Goal: Information Seeking & Learning: Learn about a topic

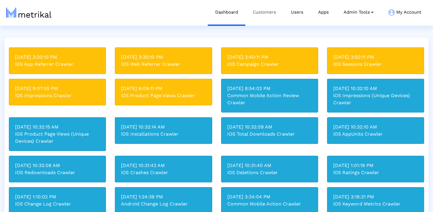
click at [255, 15] on link "Customers" at bounding box center [264, 12] width 38 height 25
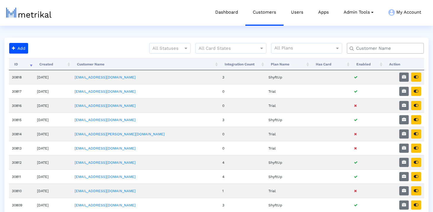
click at [372, 46] on input "text" at bounding box center [387, 48] width 70 height 6
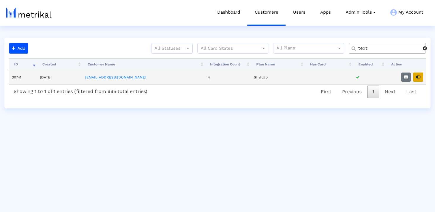
type input "text"
click at [419, 77] on icon "button" at bounding box center [418, 77] width 5 height 4
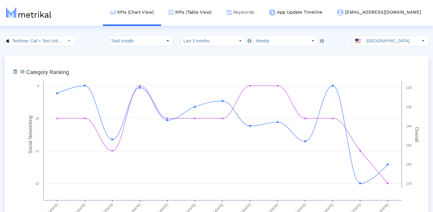
click at [259, 15] on link "Keywords" at bounding box center [240, 12] width 43 height 25
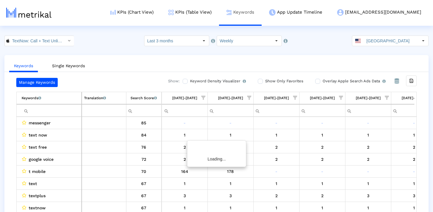
scroll to position [0, 344]
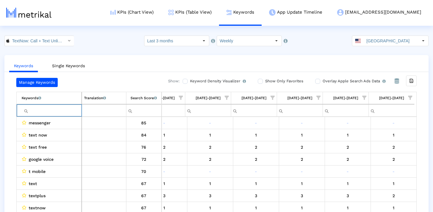
click at [65, 107] on input "Filter cell" at bounding box center [52, 111] width 60 height 10
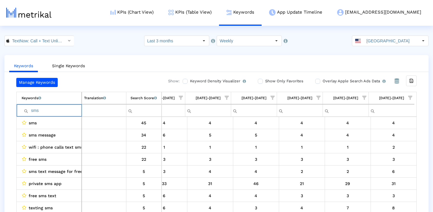
click at [65, 107] on input "sms" at bounding box center [52, 111] width 60 height 10
click at [58, 109] on input "txt" at bounding box center [52, 111] width 60 height 10
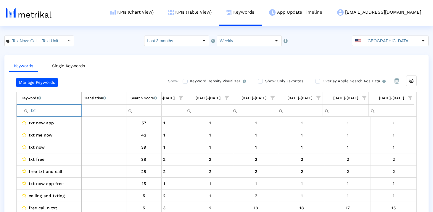
click at [58, 109] on input "txt" at bounding box center [52, 111] width 60 height 10
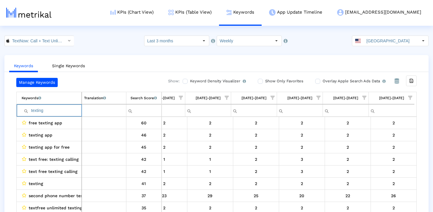
click at [54, 109] on input "texting" at bounding box center [52, 111] width 60 height 10
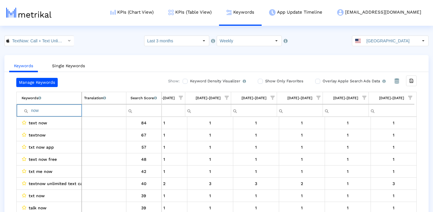
click at [68, 113] on input "now" at bounding box center [52, 111] width 60 height 10
click at [70, 110] on input "burner" at bounding box center [52, 111] width 60 height 10
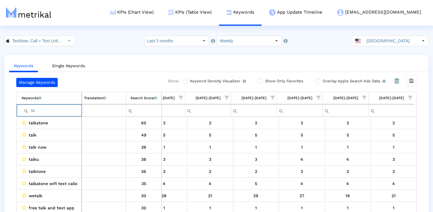
type input "t"
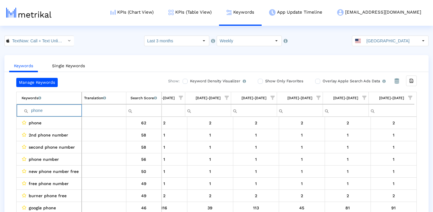
click at [75, 112] on input "phone" at bounding box center [52, 111] width 60 height 10
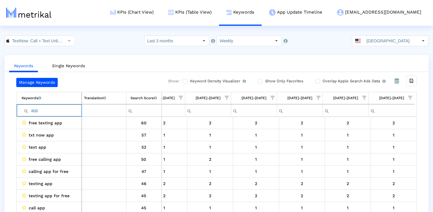
click at [75, 112] on input "app" at bounding box center [52, 111] width 60 height 10
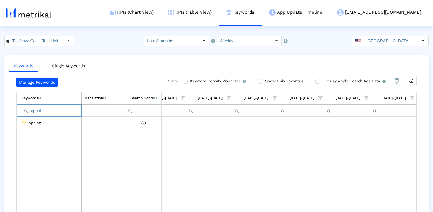
click at [40, 109] on input "sprint" at bounding box center [52, 111] width 60 height 10
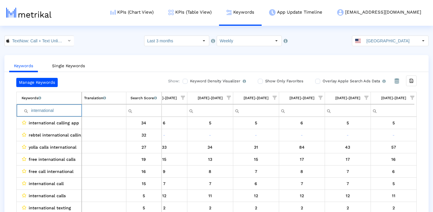
click at [64, 108] on input "international" at bounding box center [52, 111] width 60 height 10
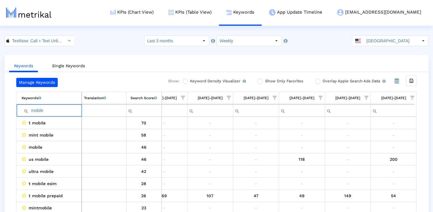
click at [62, 111] on input "mobile" at bounding box center [52, 111] width 60 height 10
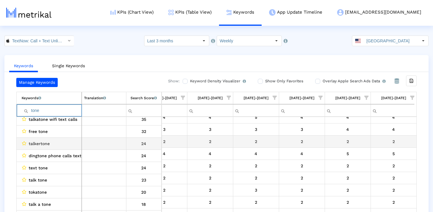
scroll to position [54, 0]
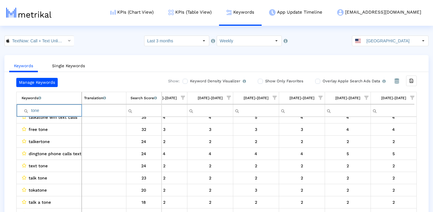
click at [55, 107] on input "tone" at bounding box center [52, 111] width 60 height 10
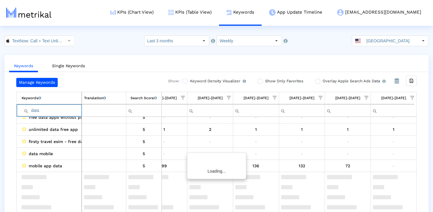
scroll to position [0, 0]
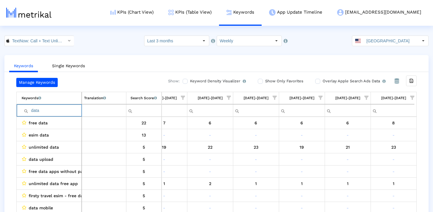
click at [60, 109] on input "data" at bounding box center [52, 111] width 60 height 10
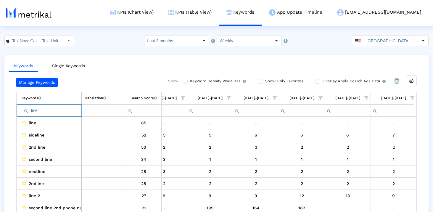
click at [46, 111] on input "line" at bounding box center [52, 111] width 60 height 10
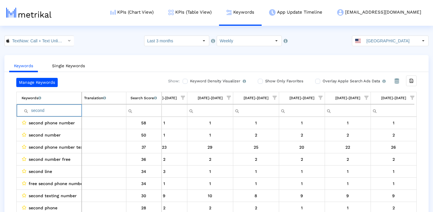
click at [57, 112] on input "second" at bounding box center [52, 111] width 60 height 10
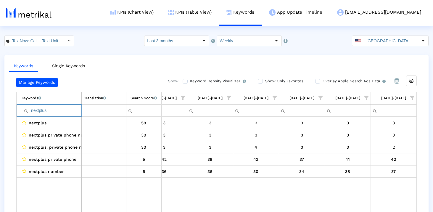
click at [71, 107] on input "nextplus" at bounding box center [52, 111] width 60 height 10
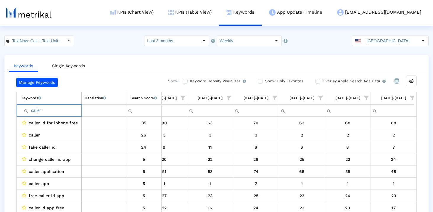
click at [67, 108] on input "caller" at bounding box center [52, 111] width 60 height 10
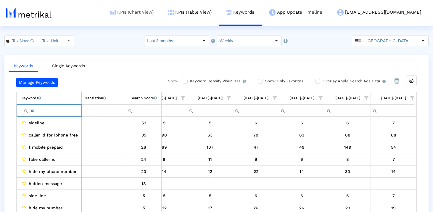
type input "id"
click at [42, 112] on input "id" at bounding box center [52, 111] width 60 height 10
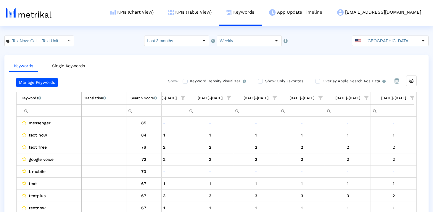
click at [1, 133] on div "Keywords Single Keywords Manage Keywords Show: Keyword Density Visualizer Turn …" at bounding box center [216, 139] width 433 height 169
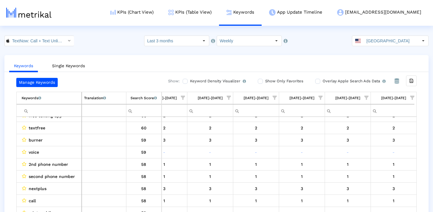
click at [44, 111] on input "Filter cell" at bounding box center [52, 111] width 60 height 10
type input "voice"
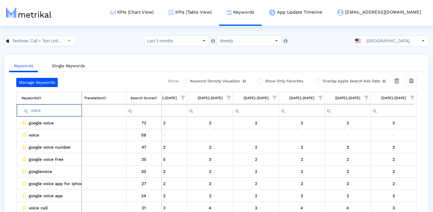
click at [44, 111] on input "voice" at bounding box center [52, 111] width 60 height 10
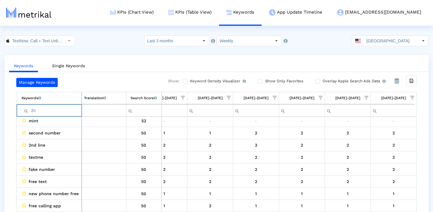
type input "2nd"
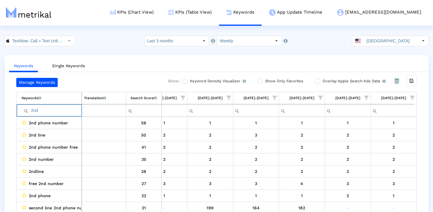
click at [55, 110] on input "2nd" at bounding box center [52, 111] width 60 height 10
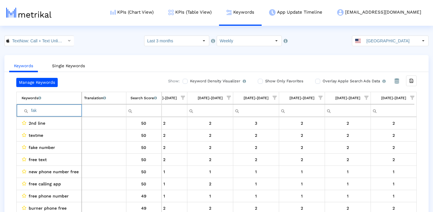
type input "fake"
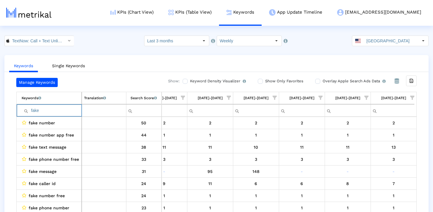
click at [55, 108] on input "fake" at bounding box center [52, 111] width 60 height 10
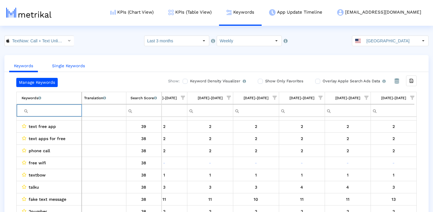
click at [68, 66] on link "Single Keywords" at bounding box center [68, 65] width 42 height 11
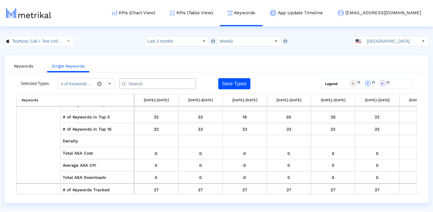
scroll to position [5050, 0]
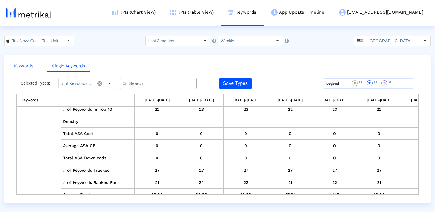
click at [25, 64] on link "Keywords" at bounding box center [23, 65] width 29 height 11
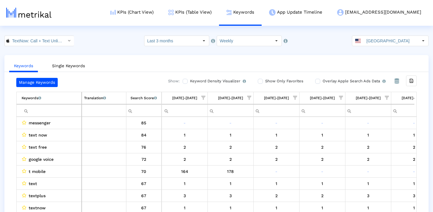
scroll to position [0, 344]
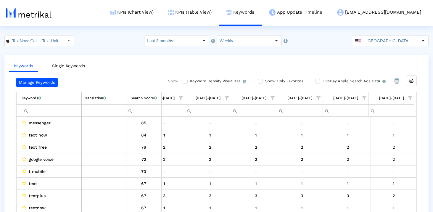
click at [70, 104] on td "Filter cell" at bounding box center [49, 110] width 65 height 12
click at [70, 106] on input "Filter cell" at bounding box center [52, 111] width 60 height 10
type input "v"
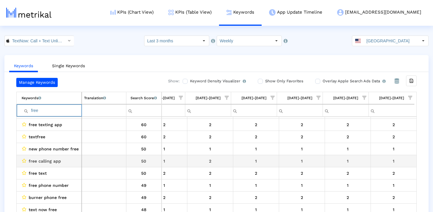
scroll to position [0, 0]
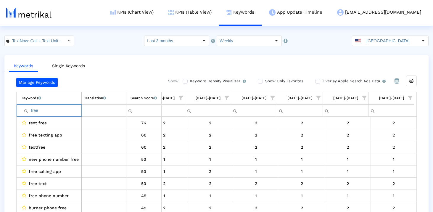
click at [53, 107] on input "free" at bounding box center [52, 111] width 60 height 10
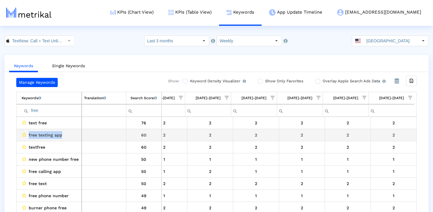
drag, startPoint x: 65, startPoint y: 136, endPoint x: 28, endPoint y: 136, distance: 37.0
click at [28, 136] on div "free texting app" at bounding box center [51, 135] width 58 height 8
copy span "free texting app"
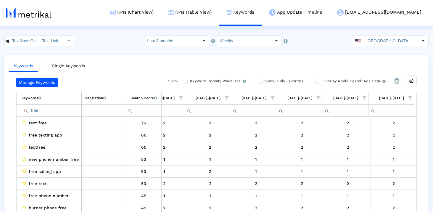
click at [58, 113] on input "free" at bounding box center [52, 111] width 60 height 10
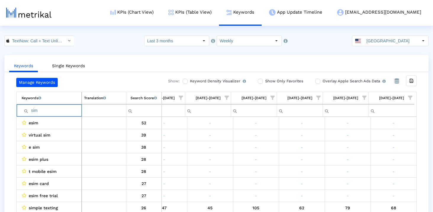
click at [61, 113] on input "sim" at bounding box center [52, 111] width 60 height 10
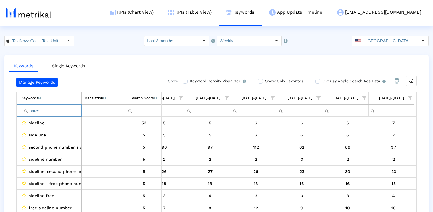
click at [63, 111] on input "side" at bounding box center [52, 111] width 60 height 10
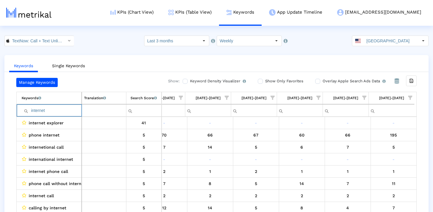
click at [63, 111] on input "internet" at bounding box center [52, 111] width 60 height 10
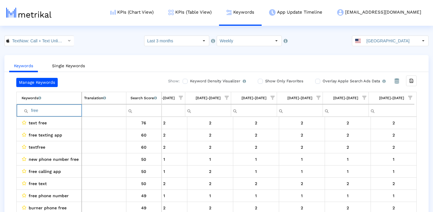
click at [66, 109] on input "free" at bounding box center [52, 111] width 60 height 10
click at [60, 114] on input "phone" at bounding box center [52, 111] width 60 height 10
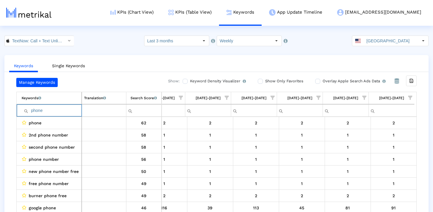
click at [60, 114] on input "phone" at bounding box center [52, 111] width 60 height 10
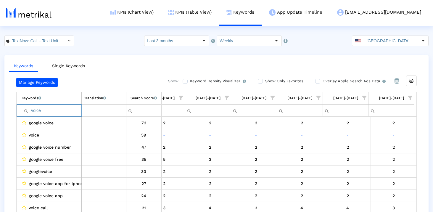
click at [53, 109] on input "voice" at bounding box center [52, 111] width 60 height 10
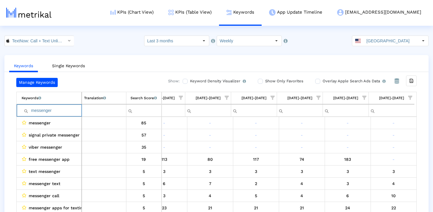
click at [71, 106] on input "messenger" at bounding box center [52, 111] width 60 height 10
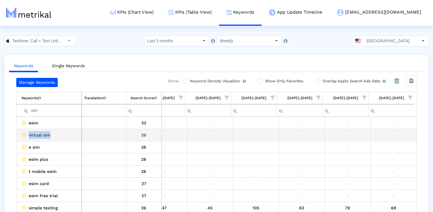
drag, startPoint x: 54, startPoint y: 134, endPoint x: 28, endPoint y: 134, distance: 27.0
click at [28, 134] on div "virtual sim" at bounding box center [51, 135] width 58 height 8
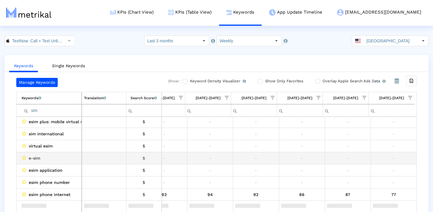
scroll to position [104, 0]
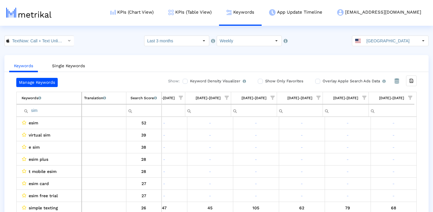
click at [65, 106] on input "sim" at bounding box center [52, 111] width 60 height 10
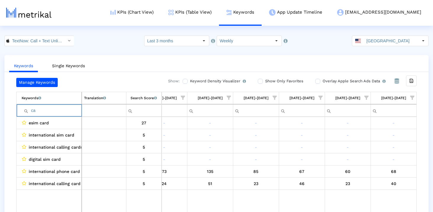
type input "c"
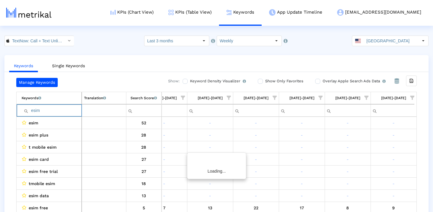
click at [57, 111] on input "esim" at bounding box center [52, 111] width 60 height 10
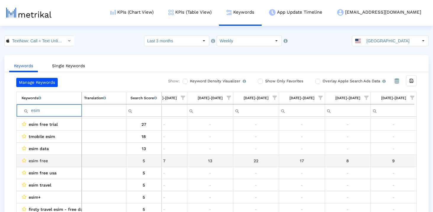
scroll to position [0, 0]
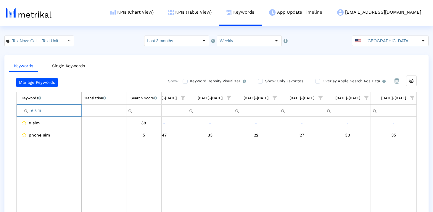
click at [58, 116] on td "e sim" at bounding box center [49, 110] width 65 height 12
click at [49, 113] on input "e sim" at bounding box center [52, 111] width 60 height 10
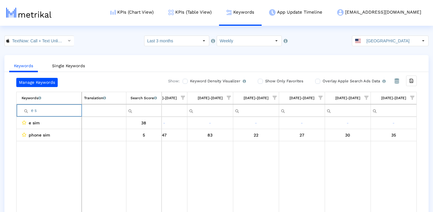
click at [49, 113] on input "e s" at bounding box center [52, 111] width 60 height 10
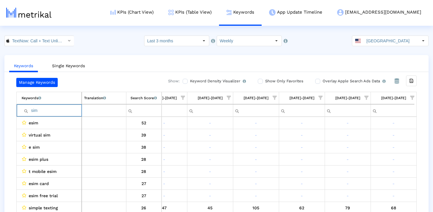
click at [66, 111] on input "sim" at bounding box center [52, 111] width 60 height 10
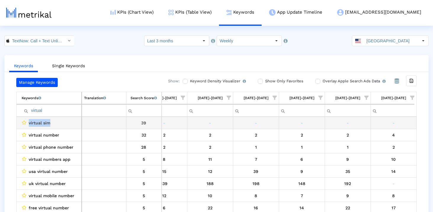
drag, startPoint x: 60, startPoint y: 124, endPoint x: 17, endPoint y: 124, distance: 42.9
click at [17, 124] on td "virtual sim" at bounding box center [49, 123] width 65 height 12
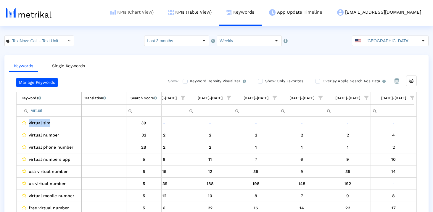
copy div "virtual sim"
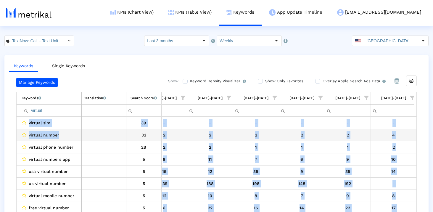
drag, startPoint x: 68, startPoint y: 133, endPoint x: 16, endPoint y: 133, distance: 51.8
click at [16, 133] on div "virtual sim 39 108 95 - - - - - - - - - - - virtual number 32 2 2 3 3 2 2 3 2 2…" at bounding box center [216, 166] width 401 height 98
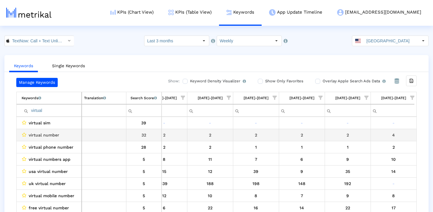
click at [57, 132] on span "virtual number" at bounding box center [44, 135] width 31 height 8
copy span "virtual number"
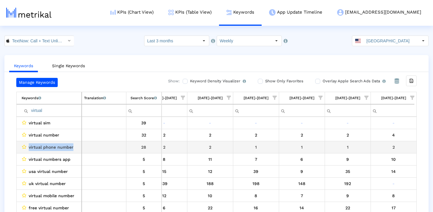
drag, startPoint x: 76, startPoint y: 148, endPoint x: 28, endPoint y: 146, distance: 47.7
click at [28, 146] on div "virtual phone number" at bounding box center [51, 147] width 58 height 8
copy span "virtual phone number"
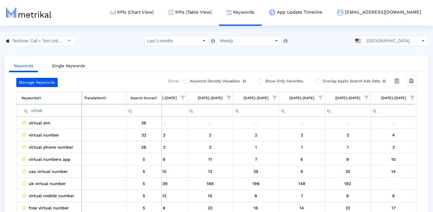
click at [63, 112] on input "virtual" at bounding box center [52, 111] width 60 height 10
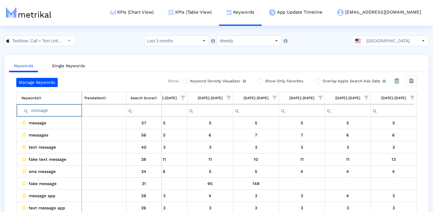
click at [38, 109] on input "message" at bounding box center [52, 111] width 60 height 10
click at [37, 111] on input "virtual" at bounding box center [52, 111] width 60 height 10
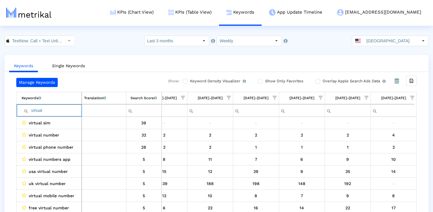
click at [37, 111] on input "virtual" at bounding box center [52, 111] width 60 height 10
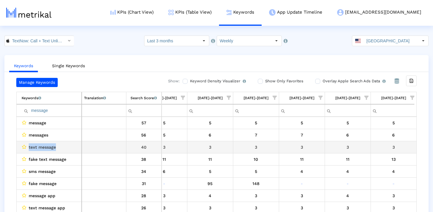
drag, startPoint x: 58, startPoint y: 149, endPoint x: 27, endPoint y: 145, distance: 31.9
click at [27, 145] on div "text message" at bounding box center [51, 147] width 58 height 8
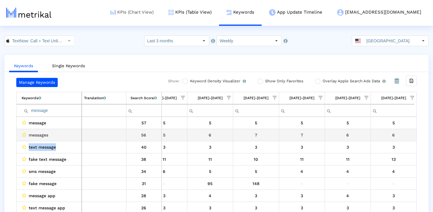
copy div "text message"
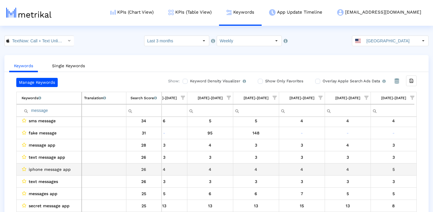
scroll to position [53, 0]
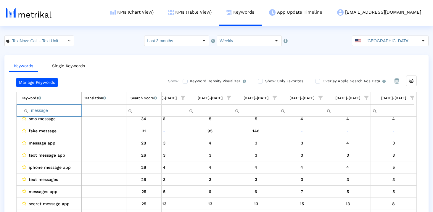
click at [70, 109] on input "message" at bounding box center [52, 111] width 60 height 10
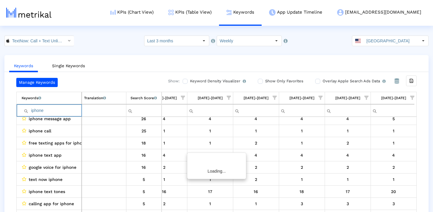
scroll to position [0, 0]
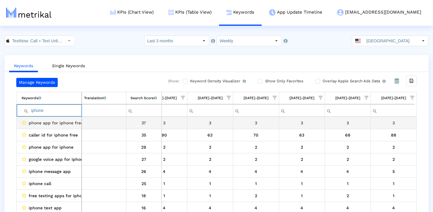
click at [76, 123] on span "phone app for iphone free" at bounding box center [56, 123] width 54 height 8
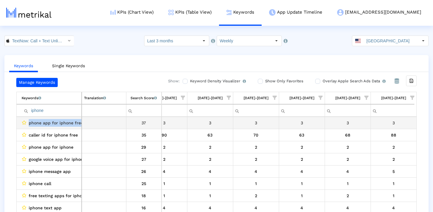
click at [76, 123] on span "phone app for iphone free" at bounding box center [56, 123] width 54 height 8
copy span "phone app for iphone free"
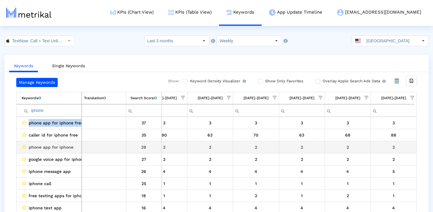
click at [44, 148] on span "phone app for iphone" at bounding box center [51, 147] width 45 height 8
copy span "phone app for iphone"
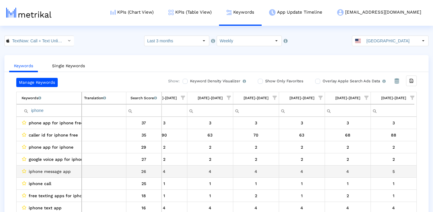
click at [60, 171] on span "iphone message app" at bounding box center [50, 172] width 42 height 8
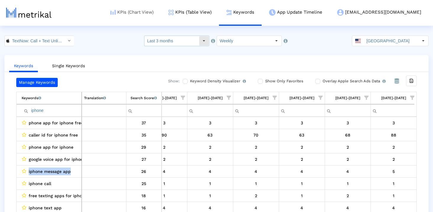
copy span "iphone message app"
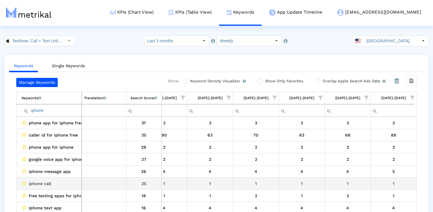
click at [46, 186] on span "iphone call" at bounding box center [40, 184] width 23 height 8
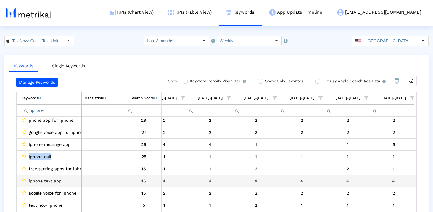
scroll to position [29, 0]
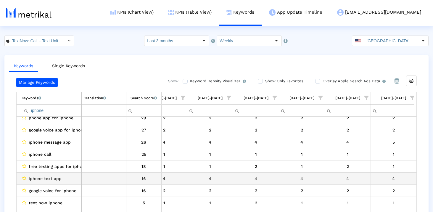
click at [49, 179] on span "iphone text app" at bounding box center [45, 179] width 33 height 8
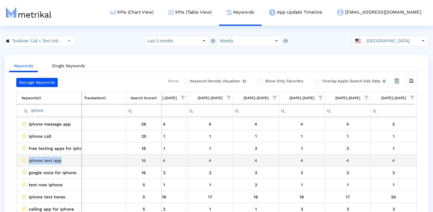
scroll to position [51, 0]
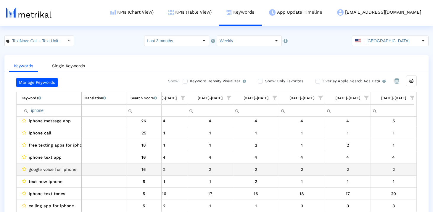
click at [50, 166] on span "google voice for iphone" at bounding box center [53, 170] width 48 height 8
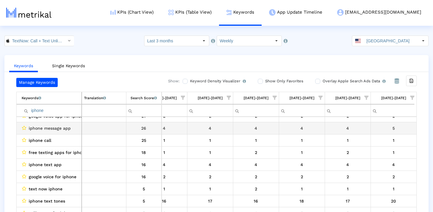
click at [50, 127] on span "iphone message app" at bounding box center [50, 128] width 42 height 8
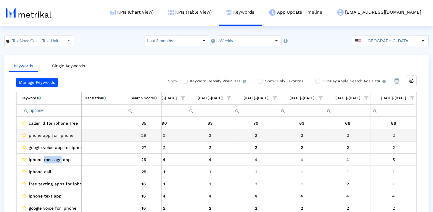
scroll to position [10, 0]
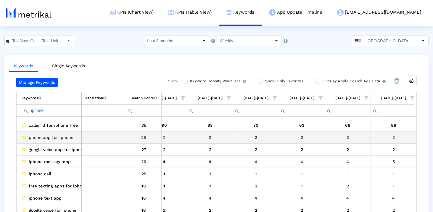
click at [57, 137] on span "phone app for iphone" at bounding box center [51, 138] width 45 height 8
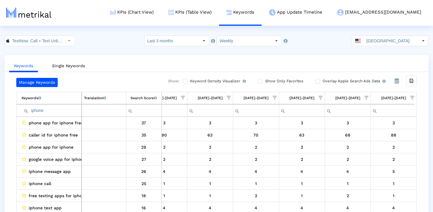
click at [52, 113] on input "iphone" at bounding box center [52, 111] width 60 height 10
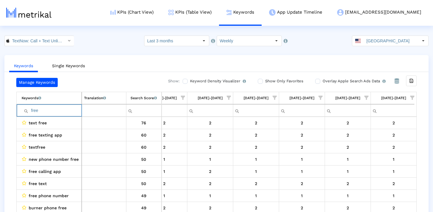
click at [56, 108] on input "free" at bounding box center [52, 111] width 60 height 10
click at [56, 108] on input "new" at bounding box center [52, 111] width 60 height 10
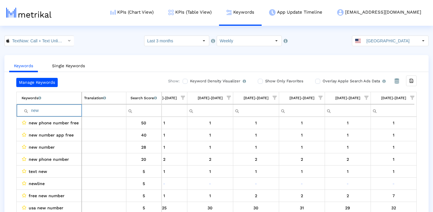
click at [56, 108] on input "new" at bounding box center [52, 111] width 60 height 10
type input "t"
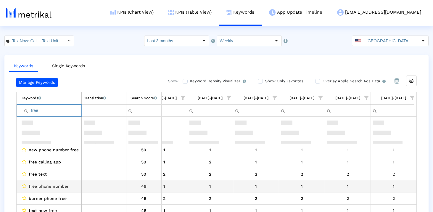
scroll to position [47, 0]
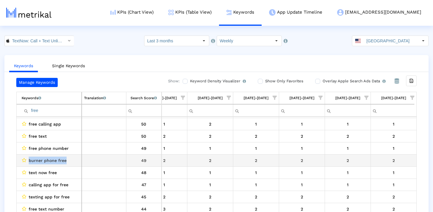
drag, startPoint x: 70, startPoint y: 163, endPoint x: 22, endPoint y: 163, distance: 47.4
click at [22, 163] on div "burner phone free" at bounding box center [51, 161] width 58 height 8
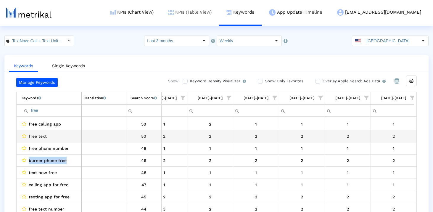
copy div "burner phone free"
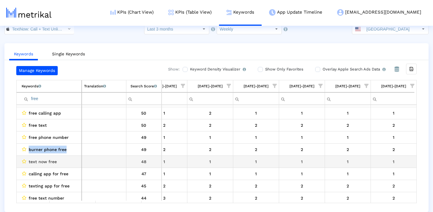
scroll to position [66, 342]
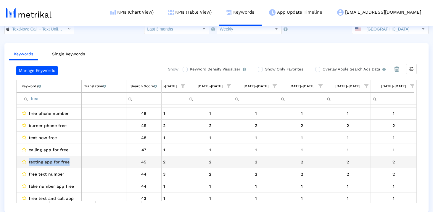
drag, startPoint x: 71, startPoint y: 162, endPoint x: 19, endPoint y: 162, distance: 52.1
click at [19, 162] on td "texting app for free" at bounding box center [49, 162] width 65 height 12
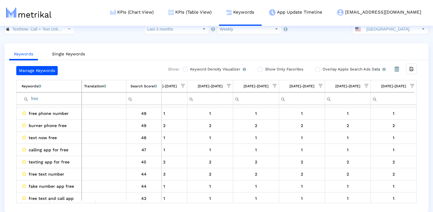
click at [53, 97] on input "free" at bounding box center [52, 99] width 60 height 10
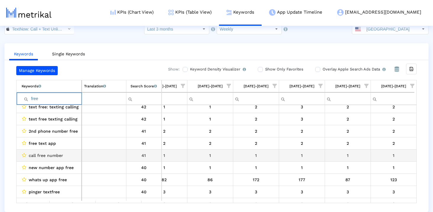
scroll to position [191, 342]
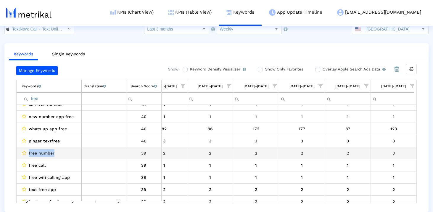
drag, startPoint x: 58, startPoint y: 153, endPoint x: 23, endPoint y: 153, distance: 34.6
click at [23, 153] on div "free number" at bounding box center [51, 153] width 58 height 8
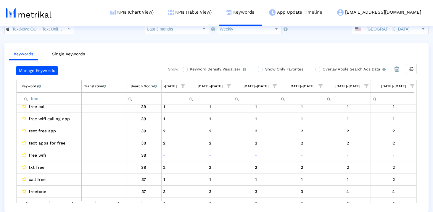
click at [59, 100] on input "free" at bounding box center [52, 99] width 60 height 10
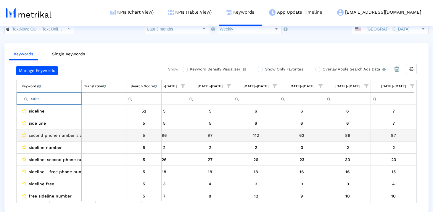
scroll to position [0, 0]
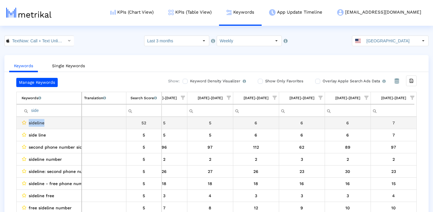
drag, startPoint x: 57, startPoint y: 123, endPoint x: 25, endPoint y: 123, distance: 31.4
click at [25, 123] on div "sideline" at bounding box center [51, 123] width 58 height 8
click at [40, 123] on span "sideline" at bounding box center [37, 123] width 16 height 8
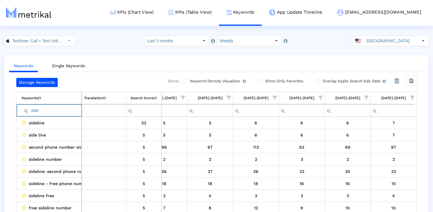
click at [62, 108] on input "side" at bounding box center [52, 111] width 60 height 10
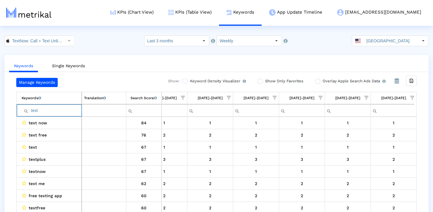
click at [57, 113] on input "text" at bounding box center [52, 111] width 60 height 10
click at [59, 107] on input "app" at bounding box center [52, 111] width 60 height 10
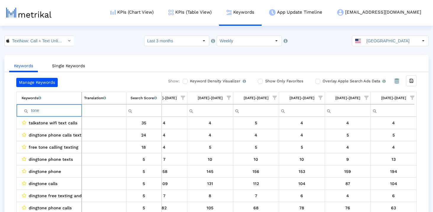
click at [46, 113] on input "tone" at bounding box center [52, 111] width 60 height 10
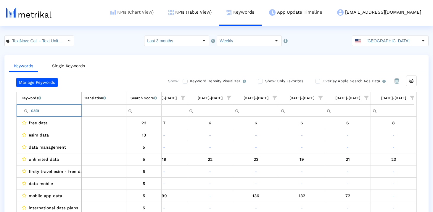
type input "data"
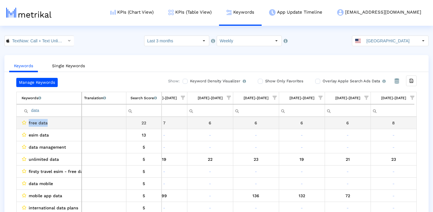
drag, startPoint x: 66, startPoint y: 124, endPoint x: 27, endPoint y: 123, distance: 39.4
click at [27, 123] on div "free data" at bounding box center [51, 123] width 58 height 8
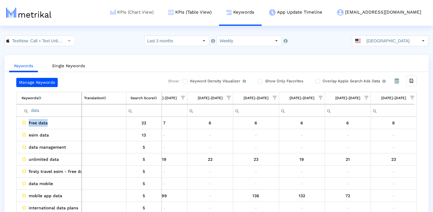
copy div "free data"
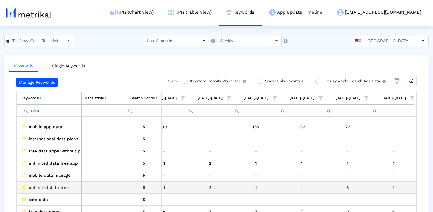
scroll to position [70, 0]
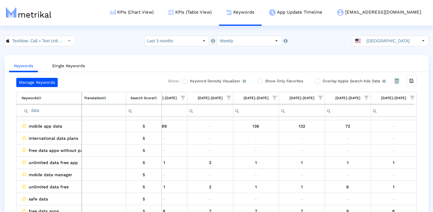
click at [51, 111] on input "data" at bounding box center [52, 111] width 60 height 10
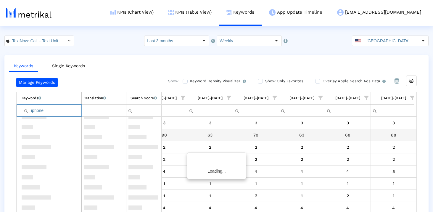
scroll to position [0, 0]
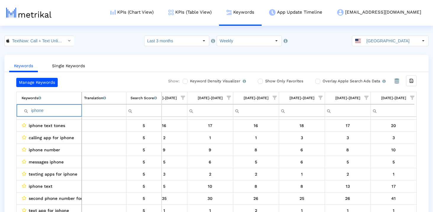
click at [63, 113] on input "iphone" at bounding box center [52, 111] width 60 height 10
type input "message"
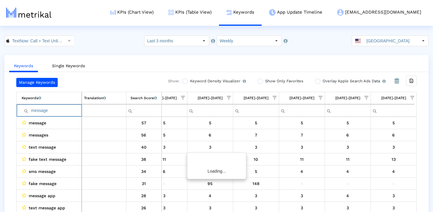
click at [62, 113] on input "message" at bounding box center [52, 111] width 60 height 10
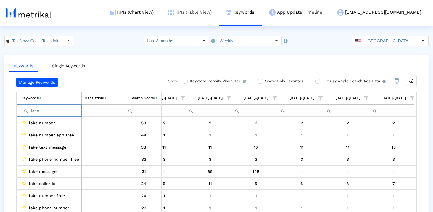
type input "fake"
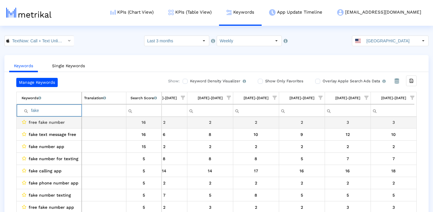
scroll to position [146, 0]
drag, startPoint x: 67, startPoint y: 123, endPoint x: 27, endPoint y: 123, distance: 40.3
click at [27, 123] on div "free fake number" at bounding box center [51, 123] width 58 height 8
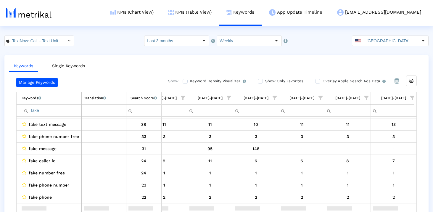
scroll to position [0, 0]
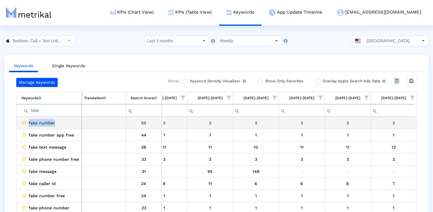
drag, startPoint x: 54, startPoint y: 123, endPoint x: 25, endPoint y: 123, distance: 29.3
click at [25, 123] on div "fake number" at bounding box center [51, 123] width 58 height 8
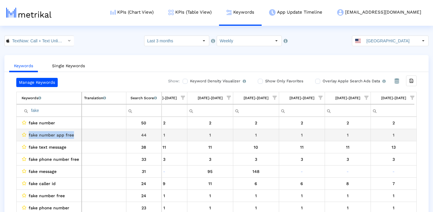
drag, startPoint x: 78, startPoint y: 135, endPoint x: 20, endPoint y: 135, distance: 58.6
click at [20, 135] on td "fake number app free" at bounding box center [49, 135] width 65 height 12
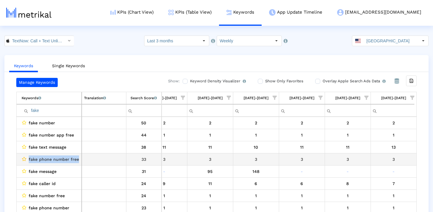
drag, startPoint x: 80, startPoint y: 159, endPoint x: 25, endPoint y: 159, distance: 55.4
click at [25, 159] on td "fake phone number free" at bounding box center [49, 159] width 65 height 12
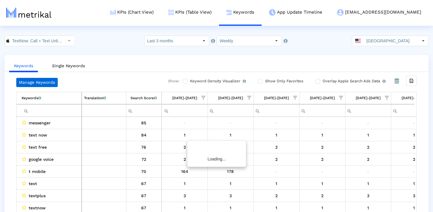
scroll to position [0, 344]
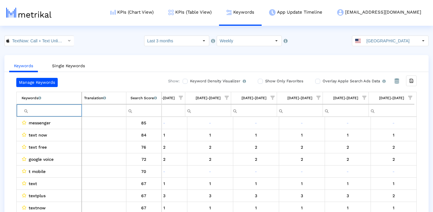
click at [45, 106] on input "Filter cell" at bounding box center [52, 111] width 60 height 10
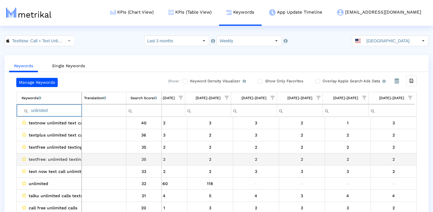
scroll to position [0, 0]
click at [58, 109] on input "unlimited" at bounding box center [52, 111] width 60 height 10
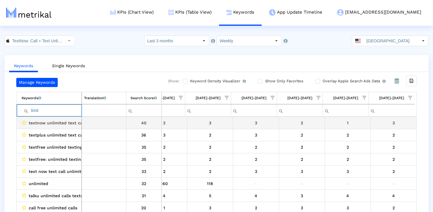
click at [67, 127] on td "textnow unlimited text call" at bounding box center [49, 123] width 65 height 12
click at [70, 123] on span "textnow unlimited text call" at bounding box center [57, 123] width 56 height 8
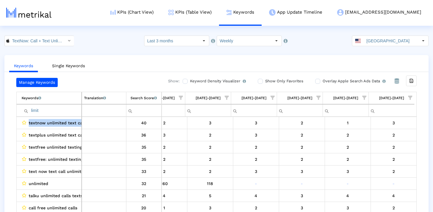
click at [82, 101] on td "Translation English translations of all keywords that are currently being track…" at bounding box center [104, 98] width 44 height 12
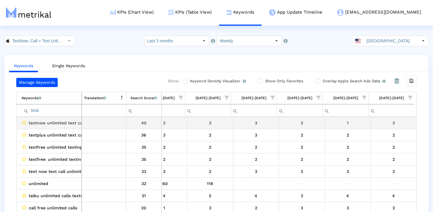
click at [76, 122] on span "textnow unlimited text call" at bounding box center [57, 123] width 56 height 8
copy span "textnow unlimited text call"
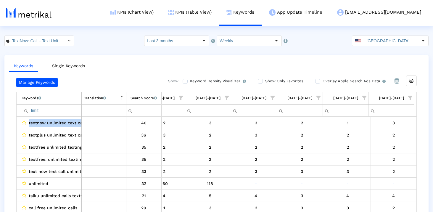
click at [17, 105] on td "limit" at bounding box center [49, 110] width 65 height 12
click at [53, 111] on input "limit" at bounding box center [52, 111] width 60 height 10
type input "i"
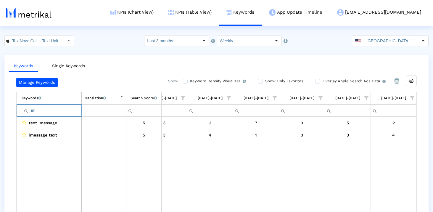
type input "i"
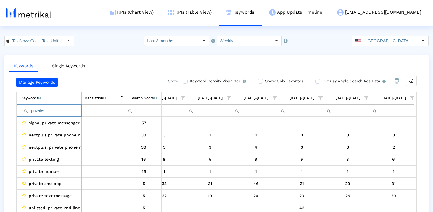
click at [47, 107] on input "private" at bounding box center [52, 111] width 60 height 10
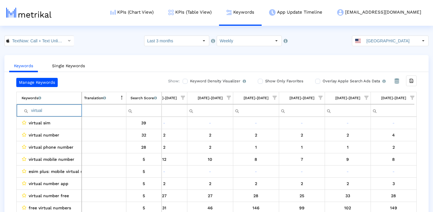
click at [42, 110] on input "virtual" at bounding box center [52, 111] width 60 height 10
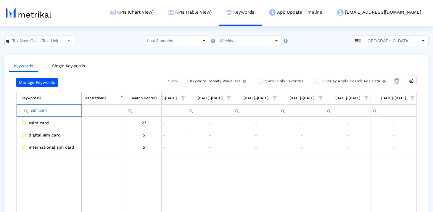
drag, startPoint x: 40, startPoint y: 111, endPoint x: 20, endPoint y: 111, distance: 20.4
click at [20, 111] on td "sim card" at bounding box center [49, 110] width 65 height 12
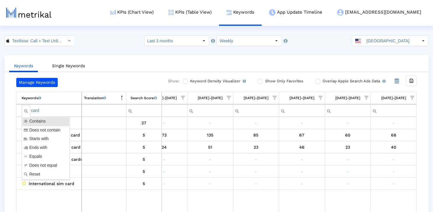
click at [39, 110] on input "card" at bounding box center [52, 111] width 60 height 10
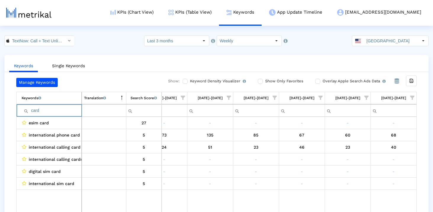
click at [45, 113] on input "card" at bounding box center [52, 111] width 60 height 10
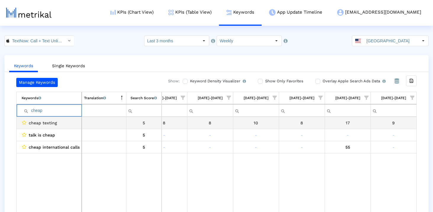
click at [46, 113] on input "cheap" at bounding box center [52, 111] width 60 height 10
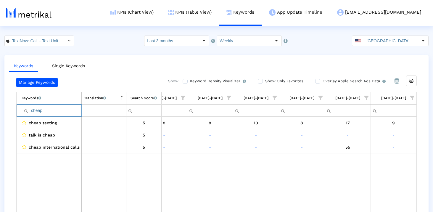
click at [46, 113] on input "cheap" at bounding box center [52, 111] width 60 height 10
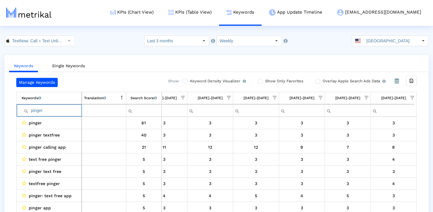
click at [70, 112] on input "pinger" at bounding box center [52, 111] width 60 height 10
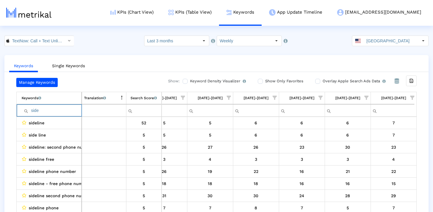
click at [70, 112] on input "side" at bounding box center [52, 111] width 60 height 10
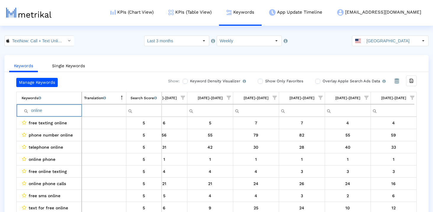
click at [138, 94] on div "Search Score An estimate of relative search volume of each keyword. It is on a …" at bounding box center [144, 98] width 26 height 8
click at [138, 94] on div "Search Score An estimate of relative search volume of each keyword. It is on a …" at bounding box center [144, 98] width 21 height 8
click at [58, 115] on td "Contains Does not contain Starts with Ends with Equals Does not equal Reset onl…" at bounding box center [49, 110] width 65 height 12
click at [58, 113] on input "online" at bounding box center [52, 111] width 60 height 10
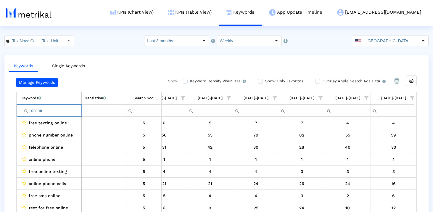
click at [58, 113] on input "online" at bounding box center [52, 111] width 60 height 10
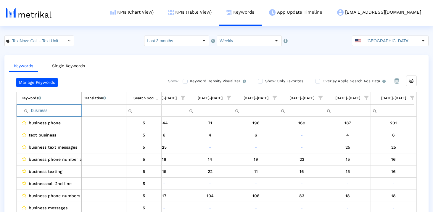
click at [62, 109] on input "business" at bounding box center [52, 111] width 60 height 10
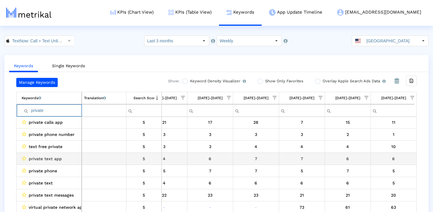
scroll to position [72, 0]
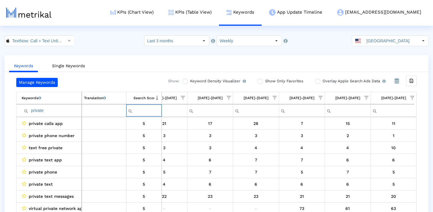
click at [148, 106] on input "Filter cell" at bounding box center [143, 111] width 35 height 10
click at [148, 103] on td "Search Score An estimate of relative search volume of each keyword. It is on a …" at bounding box center [144, 98] width 36 height 12
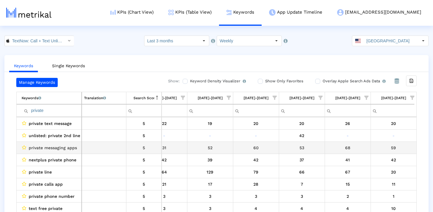
scroll to position [0, 0]
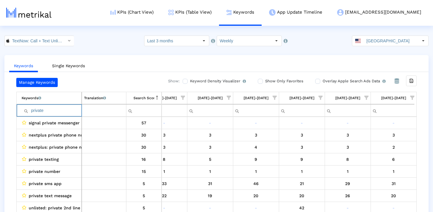
click at [71, 110] on input "private" at bounding box center [52, 111] width 60 height 10
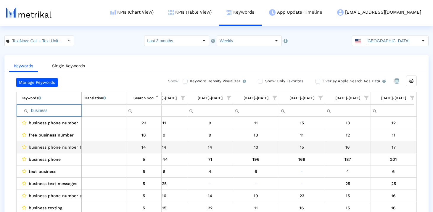
scroll to position [0, 328]
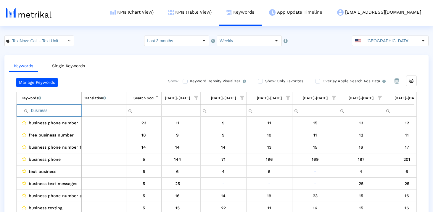
click at [49, 108] on input "business" at bounding box center [52, 111] width 60 height 10
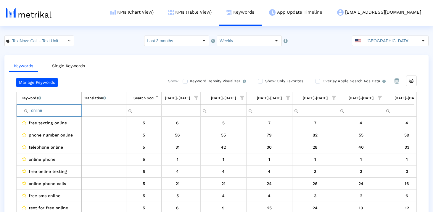
click at [45, 111] on input "online" at bounding box center [52, 111] width 60 height 10
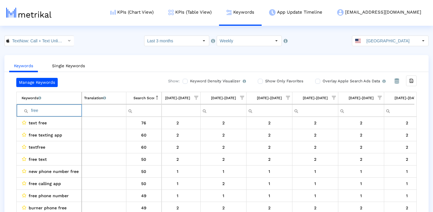
click at [54, 112] on input "free" at bounding box center [52, 111] width 60 height 10
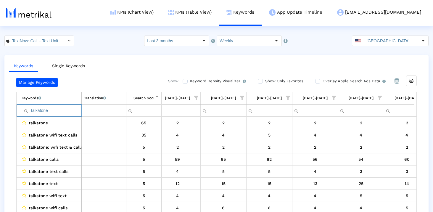
click at [56, 109] on input "talkatone" at bounding box center [52, 111] width 60 height 10
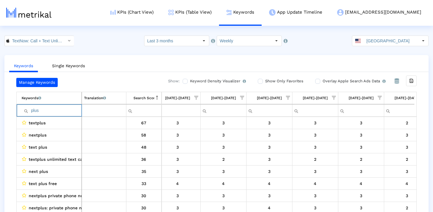
click at [54, 110] on input "plus" at bounding box center [52, 111] width 60 height 10
drag, startPoint x: 54, startPoint y: 110, endPoint x: 55, endPoint y: 108, distance: 3.0
click at [54, 110] on input "plus" at bounding box center [52, 111] width 60 height 10
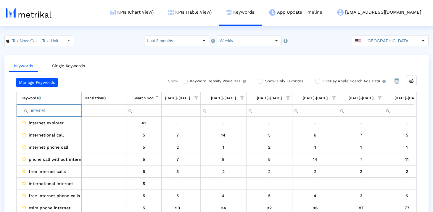
click at [60, 108] on input "internet" at bounding box center [52, 111] width 60 height 10
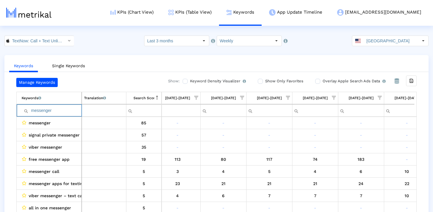
click at [46, 109] on input "messenger" at bounding box center [52, 111] width 60 height 10
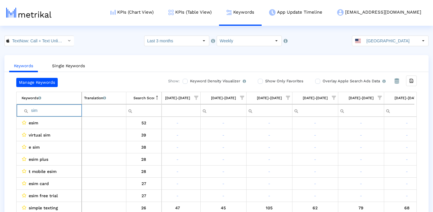
click at [62, 109] on input "sim" at bounding box center [52, 111] width 60 height 10
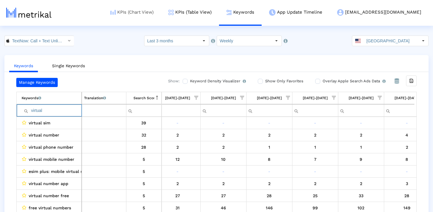
type input "virtual"
click at [55, 113] on input "virtual" at bounding box center [52, 111] width 60 height 10
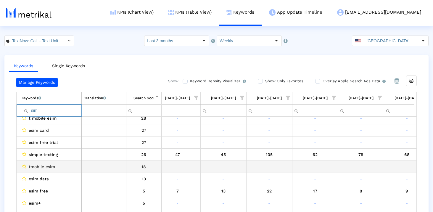
scroll to position [56, 0]
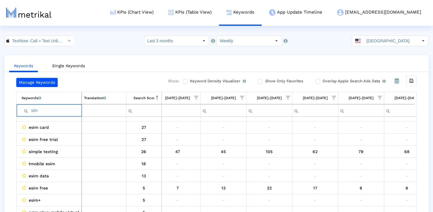
click at [64, 110] on input "sim" at bounding box center [52, 111] width 60 height 10
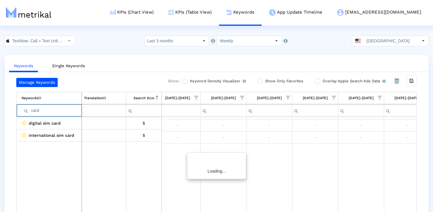
scroll to position [0, 0]
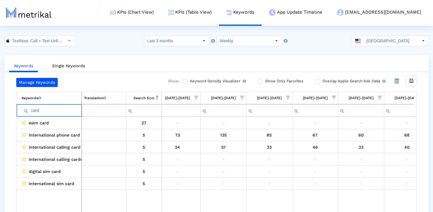
click at [63, 110] on input "card" at bounding box center [52, 111] width 60 height 10
type input "digital"
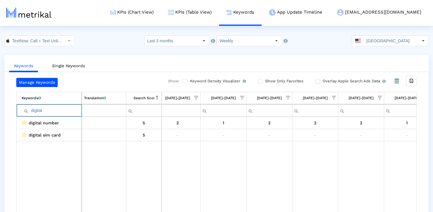
click at [63, 110] on input "digital" at bounding box center [52, 111] width 60 height 10
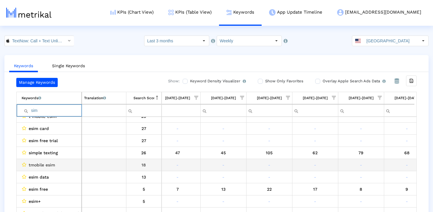
scroll to position [62, 0]
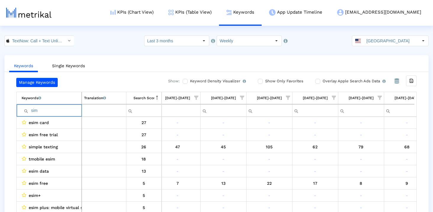
click at [50, 113] on input "sim" at bounding box center [52, 111] width 60 height 10
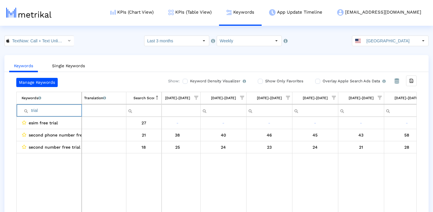
click at [77, 109] on input "trial" at bounding box center [52, 111] width 60 height 10
type input "p"
type input "online"
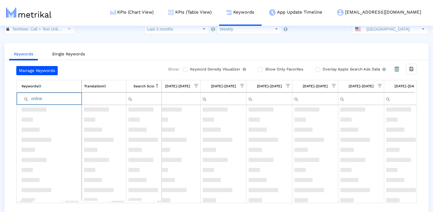
scroll to position [0, 0]
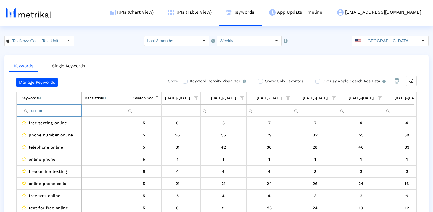
click at [64, 109] on input "online" at bounding box center [52, 111] width 60 height 10
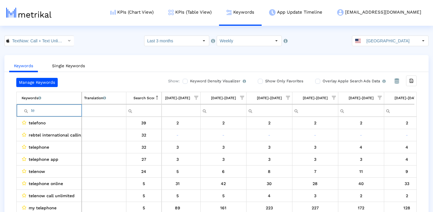
type input "t"
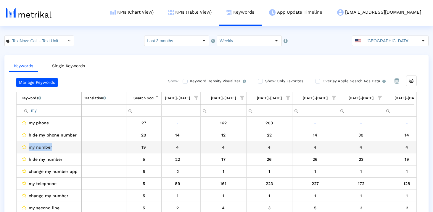
drag, startPoint x: 59, startPoint y: 150, endPoint x: 29, endPoint y: 150, distance: 29.9
click at [29, 150] on div "my number" at bounding box center [51, 147] width 58 height 8
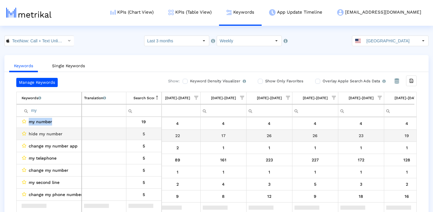
scroll to position [12, 0]
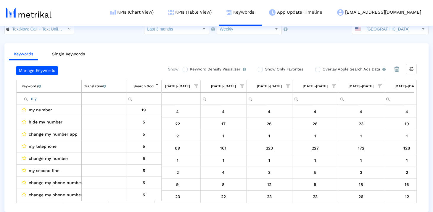
click at [60, 100] on input "my" at bounding box center [52, 99] width 60 height 10
type input "m"
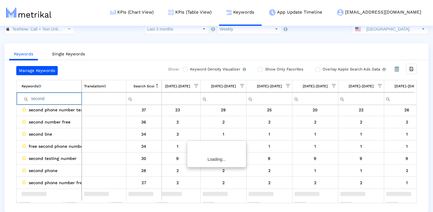
scroll to position [0, 0]
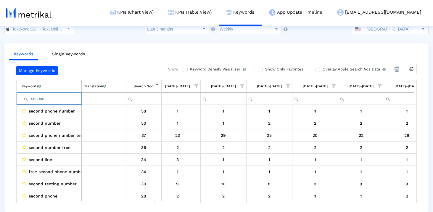
click at [55, 97] on input "second" at bounding box center [52, 99] width 60 height 10
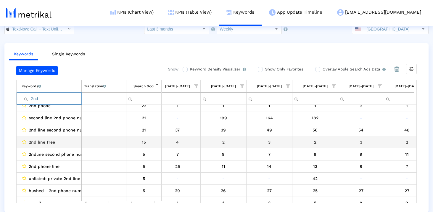
scroll to position [78, 0]
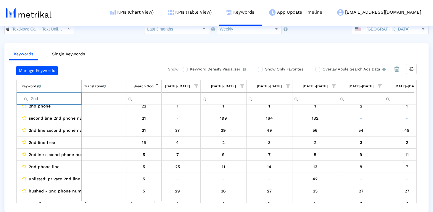
click at [68, 100] on input "2nd" at bounding box center [52, 99] width 60 height 10
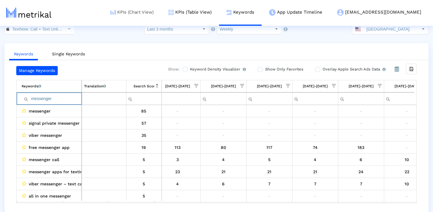
type input "messenger"
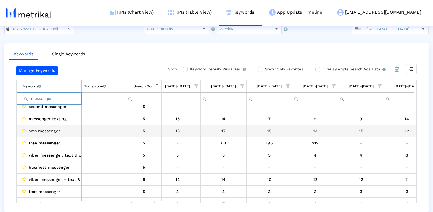
scroll to position [4, 328]
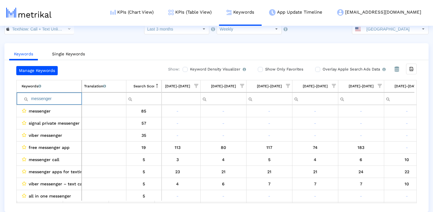
click at [52, 100] on input "messenger" at bounding box center [52, 99] width 60 height 10
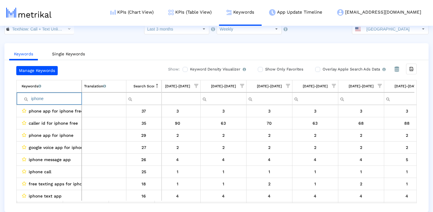
click at [60, 100] on input "iphone" at bounding box center [52, 99] width 60 height 10
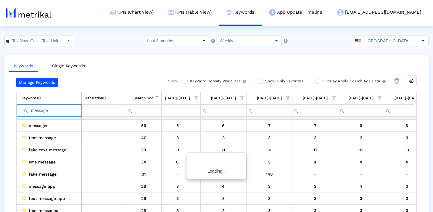
scroll to position [0, 0]
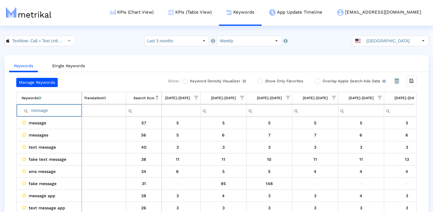
click at [58, 109] on input "message" at bounding box center [52, 111] width 60 height 10
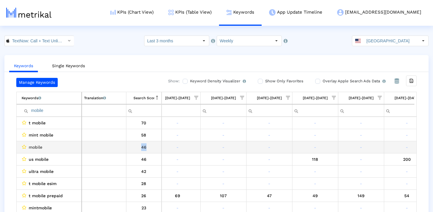
drag, startPoint x: 152, startPoint y: 148, endPoint x: 141, endPoint y: 148, distance: 10.7
click at [141, 148] on div "46" at bounding box center [144, 147] width 31 height 8
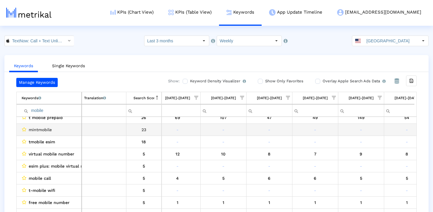
scroll to position [79, 0]
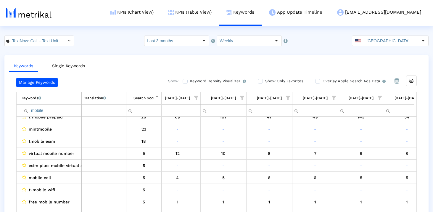
click at [53, 109] on input "mobile" at bounding box center [52, 111] width 60 height 10
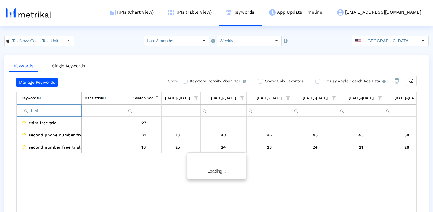
scroll to position [0, 0]
click at [53, 110] on input "trial" at bounding box center [52, 111] width 60 height 10
type input "trial"
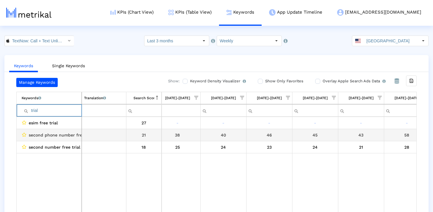
click at [49, 134] on span "second phone number free trial" at bounding box center [62, 135] width 66 height 8
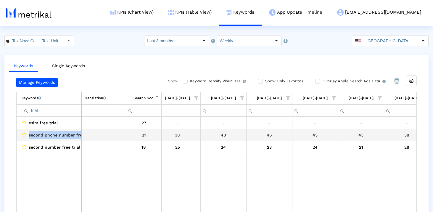
click at [49, 134] on span "second phone number free trial" at bounding box center [62, 135] width 66 height 8
copy span "second phone number free trial"
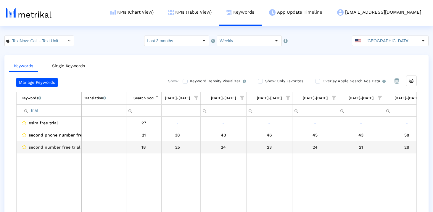
click at [42, 146] on span "second number free trial" at bounding box center [55, 147] width 52 height 8
copy span "second number free trial"
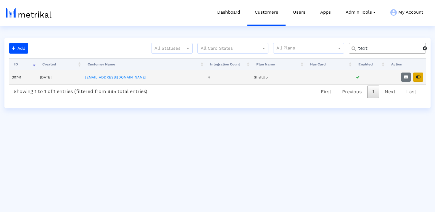
click at [423, 77] on button "button" at bounding box center [418, 77] width 10 height 9
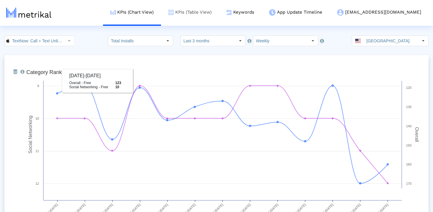
click at [219, 14] on link "KPIs (Table View)" at bounding box center [190, 12] width 58 height 25
click at [259, 16] on link "Keywords" at bounding box center [240, 12] width 43 height 25
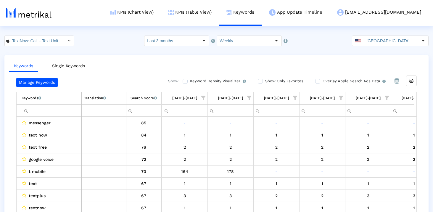
scroll to position [0, 344]
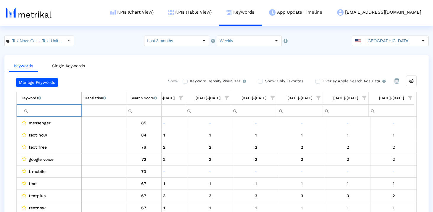
click at [68, 113] on input "Filter cell" at bounding box center [52, 111] width 60 height 10
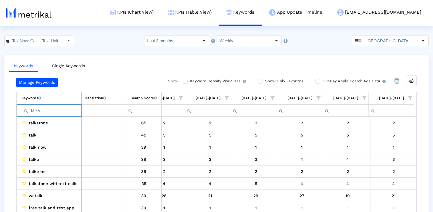
click at [68, 113] on input "talka" at bounding box center [52, 111] width 60 height 10
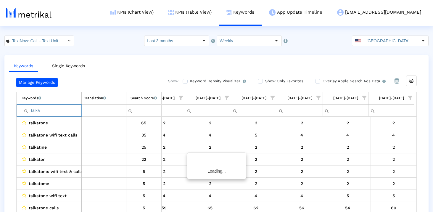
click at [68, 113] on input "talka" at bounding box center [52, 111] width 60 height 10
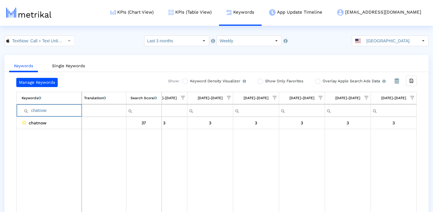
click at [60, 111] on input "chatnow" at bounding box center [52, 111] width 60 height 10
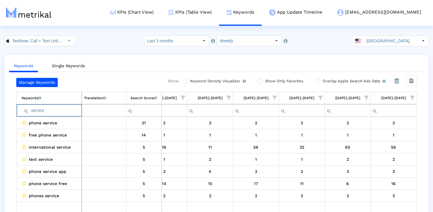
click at [69, 110] on input "service" at bounding box center [52, 111] width 60 height 10
type input "p"
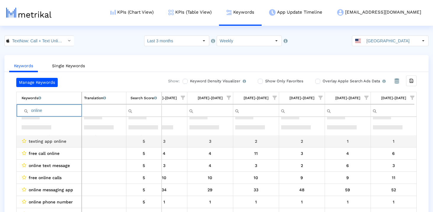
scroll to position [0, 0]
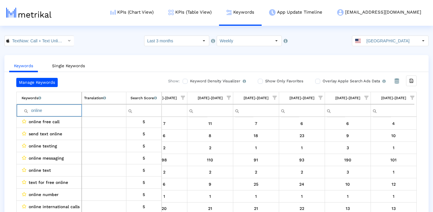
click at [60, 110] on input "online" at bounding box center [52, 111] width 60 height 10
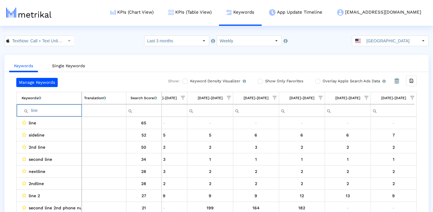
click at [60, 110] on input "line" at bounding box center [52, 111] width 60 height 10
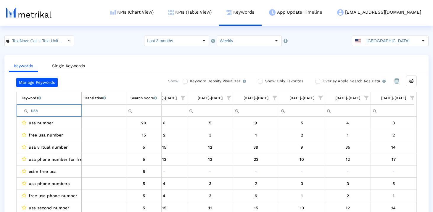
click at [71, 110] on input "usa" at bounding box center [52, 111] width 60 height 10
click at [73, 109] on input "anon" at bounding box center [52, 111] width 60 height 10
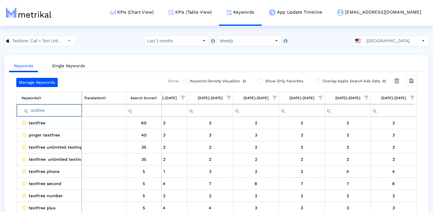
click at [37, 115] on input "textfree" at bounding box center [52, 111] width 60 height 10
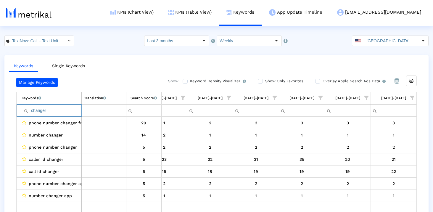
click at [63, 109] on input "changer" at bounding box center [52, 111] width 60 height 10
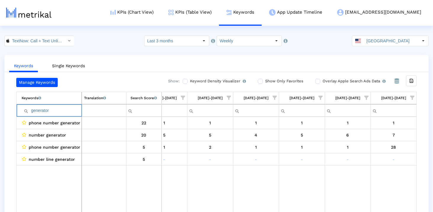
click at [60, 115] on input "generator" at bounding box center [52, 111] width 60 height 10
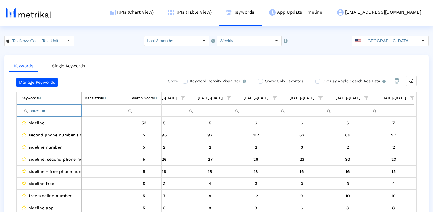
click at [61, 113] on input "sideline" at bounding box center [52, 111] width 60 height 10
type input "talku"
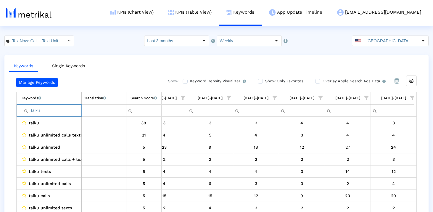
click at [61, 113] on input "talku" at bounding box center [52, 111] width 60 height 10
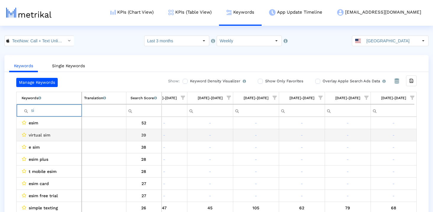
type input "s"
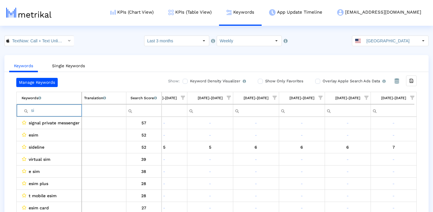
click at [52, 110] on input "si" at bounding box center [52, 111] width 60 height 10
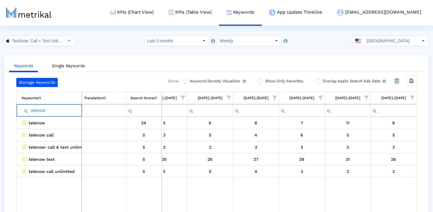
click at [51, 110] on input "telenow" at bounding box center [52, 111] width 60 height 10
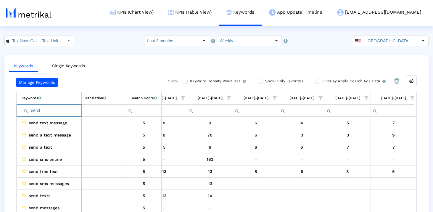
click at [64, 112] on input "send" at bounding box center [52, 111] width 60 height 10
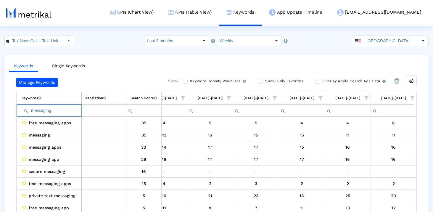
click at [55, 108] on input "messaging" at bounding box center [52, 111] width 60 height 10
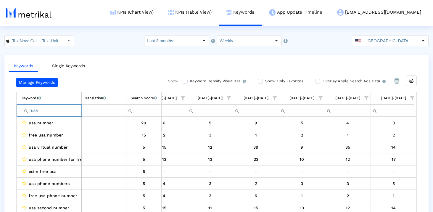
click at [50, 110] on input "usa" at bounding box center [52, 111] width 60 height 10
type input "A"
click at [40, 107] on input "anony" at bounding box center [52, 111] width 60 height 10
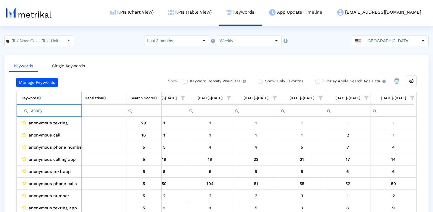
click at [40, 107] on input "anony" at bounding box center [52, 111] width 60 height 10
click at [62, 110] on input "textfree" at bounding box center [52, 111] width 60 height 10
paste input "pinger"
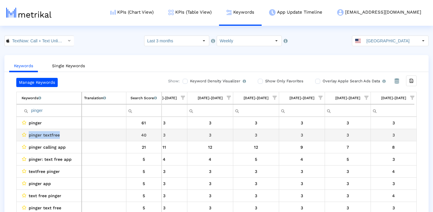
drag, startPoint x: 43, startPoint y: 136, endPoint x: 20, endPoint y: 136, distance: 23.7
click at [19, 136] on td "pinger textfree" at bounding box center [49, 135] width 65 height 12
copy div "pinger textfree"
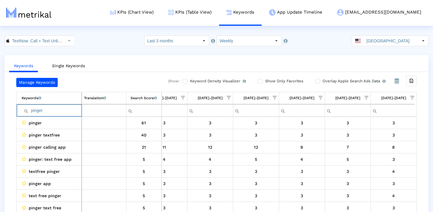
click at [57, 108] on input "pinger" at bounding box center [52, 111] width 60 height 10
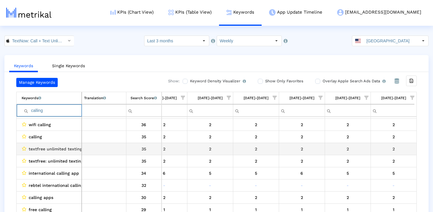
scroll to position [94, 0]
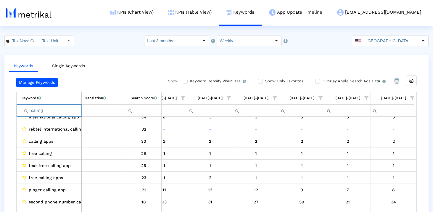
click at [55, 109] on input "calling" at bounding box center [52, 111] width 60 height 10
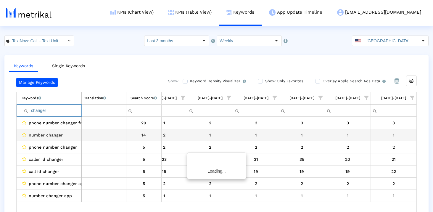
scroll to position [0, 0]
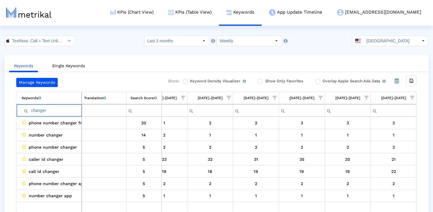
click at [53, 113] on input "changer" at bounding box center [52, 111] width 60 height 10
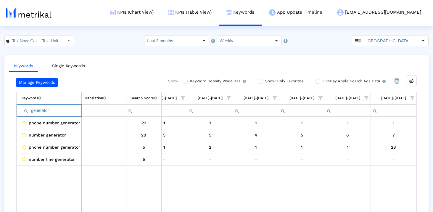
click at [45, 109] on input "generator" at bounding box center [52, 111] width 60 height 10
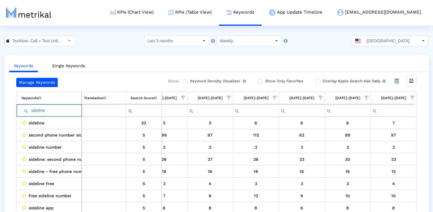
click at [53, 115] on input "sideline" at bounding box center [52, 111] width 60 height 10
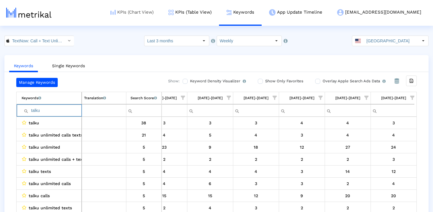
type input "talku"
click at [64, 113] on input "talku" at bounding box center [52, 111] width 60 height 10
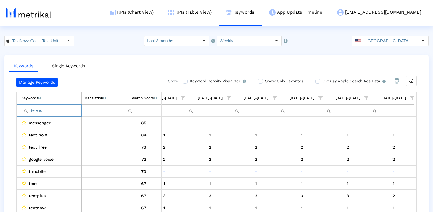
type input "telenow"
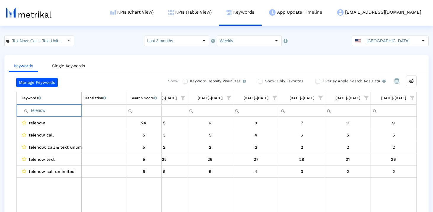
click at [53, 112] on input "telenow" at bounding box center [52, 111] width 60 height 10
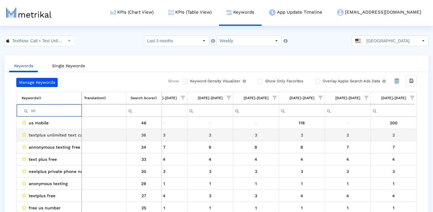
type input "us"
click at [49, 135] on span "textplus unlimited text calls" at bounding box center [58, 135] width 58 height 8
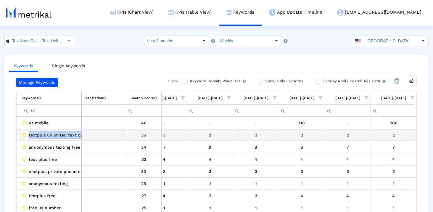
click at [49, 135] on span "textplus unlimited text calls" at bounding box center [58, 135] width 58 height 8
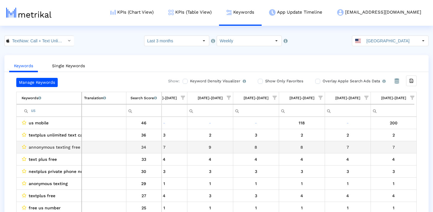
click at [54, 146] on span "annonymous texting free" at bounding box center [55, 147] width 52 height 8
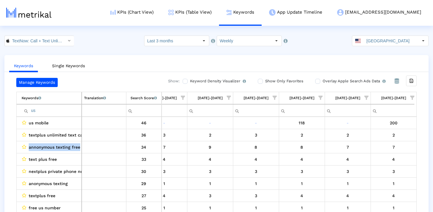
copy span "annonymous texting free"
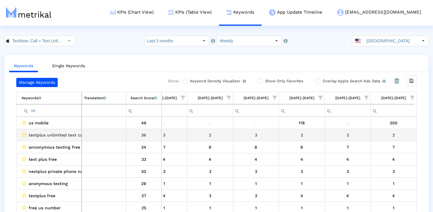
click at [14, 140] on div "Manage Keywords Show: Keyword Density Visualizer Turn this on to view where and…" at bounding box center [216, 146] width 424 height 137
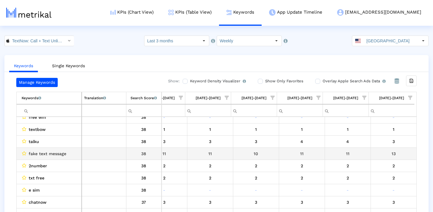
click at [41, 154] on span "fake text message" at bounding box center [48, 154] width 38 height 8
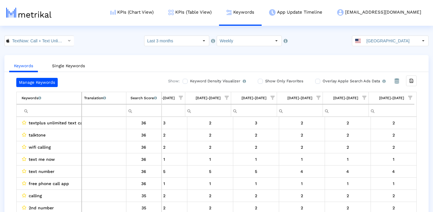
click at [410, 97] on span "Show filter options for column '08/17/25-08/23/25'" at bounding box center [410, 98] width 4 height 4
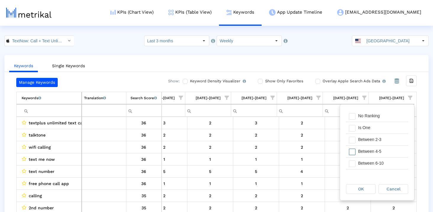
click at [353, 154] on span "Filter options" at bounding box center [352, 152] width 7 height 7
click at [353, 161] on span "Filter options" at bounding box center [352, 163] width 7 height 7
click at [354, 153] on span "Filter options" at bounding box center [352, 155] width 7 height 7
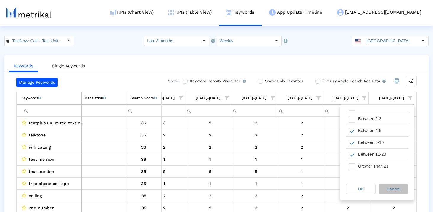
click at [390, 188] on span "Cancel" at bounding box center [394, 189] width 14 height 5
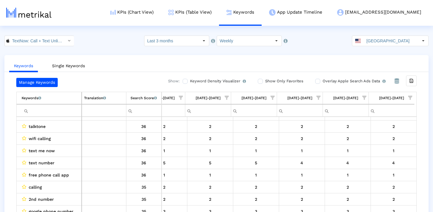
click at [408, 97] on span "Show filter options for column '08/17/25-08/23/25'" at bounding box center [410, 98] width 4 height 4
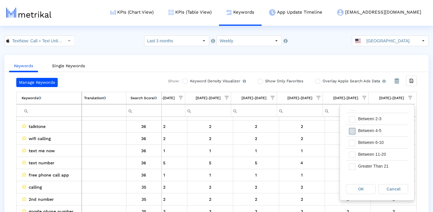
click at [352, 131] on span "Filter options" at bounding box center [352, 131] width 7 height 7
click at [352, 141] on span "Filter options" at bounding box center [352, 143] width 7 height 7
click at [352, 156] on span "Filter options" at bounding box center [352, 155] width 7 height 7
click at [352, 162] on div "Filter options" at bounding box center [350, 166] width 9 height 12
click at [395, 191] on span "Cancel" at bounding box center [394, 189] width 14 height 5
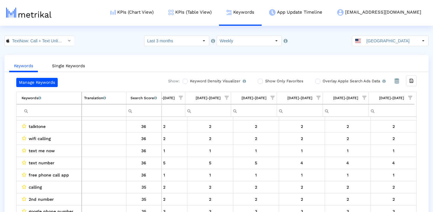
drag, startPoint x: 410, startPoint y: 99, endPoint x: 397, endPoint y: 117, distance: 21.9
click at [410, 99] on span "Show filter options for column '08/17/25-08/23/25'" at bounding box center [410, 98] width 4 height 4
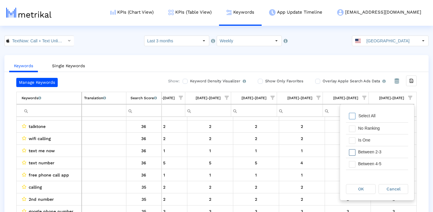
click at [354, 151] on span "Filter options" at bounding box center [352, 152] width 7 height 7
click at [354, 130] on span "Filter options" at bounding box center [352, 131] width 7 height 7
click at [354, 143] on span "Filter options" at bounding box center [352, 143] width 7 height 7
click at [354, 151] on div "Filter options" at bounding box center [350, 155] width 9 height 12
click at [357, 186] on div "OK" at bounding box center [360, 188] width 29 height 9
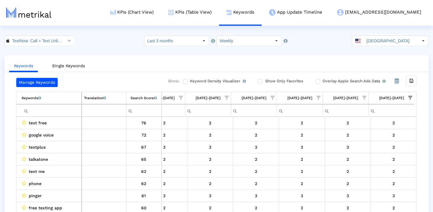
click at [415, 99] on div "Keywords List of keywords that are currently being tracked in Mobile Action. Tr…" at bounding box center [216, 104] width 401 height 25
click at [411, 97] on span "Show filter options for column '08/17/25-08/23/25'" at bounding box center [410, 98] width 4 height 4
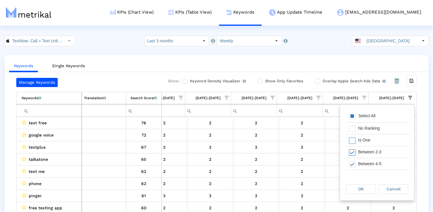
click at [354, 152] on span "Filter options" at bounding box center [352, 152] width 7 height 7
click at [354, 193] on div "OK" at bounding box center [360, 188] width 29 height 9
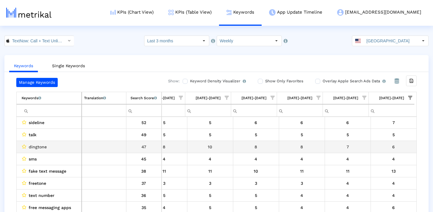
click at [55, 145] on div "dingtone" at bounding box center [51, 147] width 58 height 8
click at [41, 145] on span "dingtone" at bounding box center [38, 147] width 18 height 8
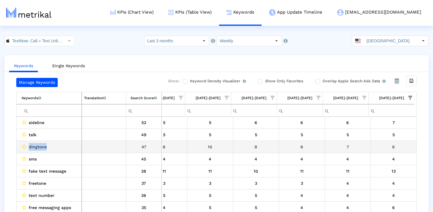
copy span "dingtone"
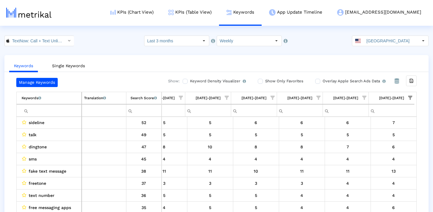
click at [44, 112] on input "Filter cell" at bounding box center [52, 111] width 60 height 10
paste input "dingtone"
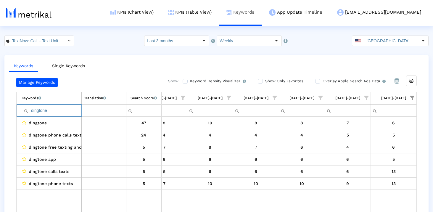
type input "dingtone"
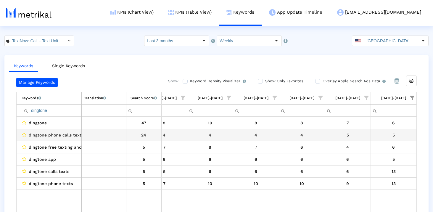
click at [65, 137] on span "dingtone phone calls texts" at bounding box center [56, 135] width 55 height 8
copy span "dingtone phone calls texts"
